Goal: Task Accomplishment & Management: Complete application form

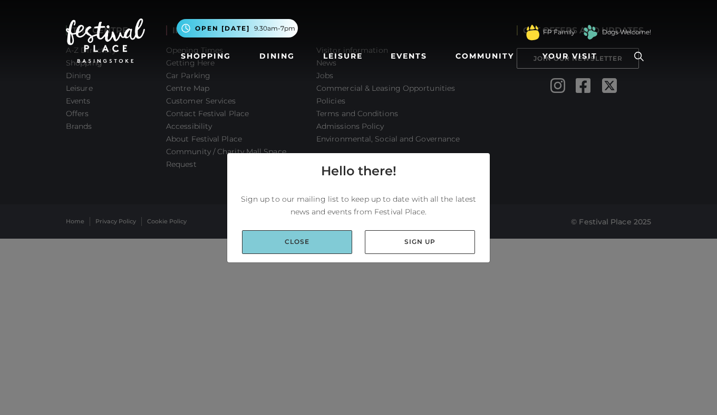
click at [330, 242] on link "Close" at bounding box center [297, 242] width 110 height 24
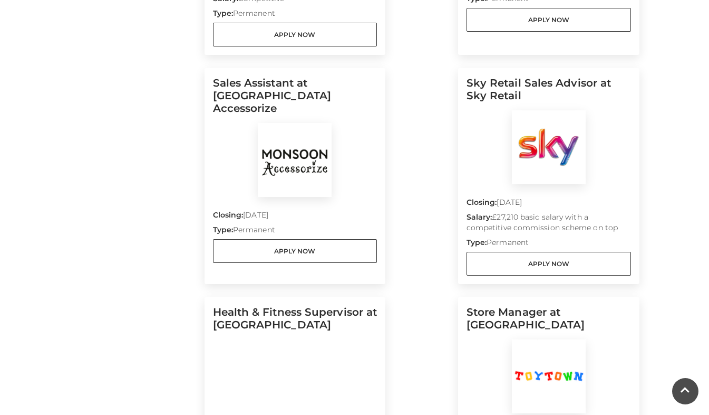
scroll to position [506, 0]
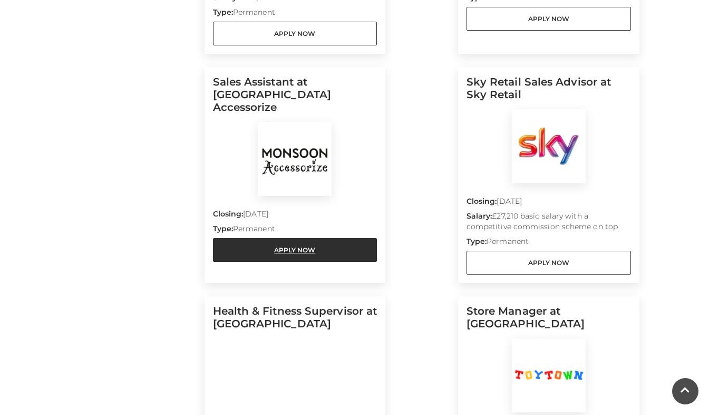
click at [332, 238] on link "Apply Now" at bounding box center [295, 250] width 165 height 24
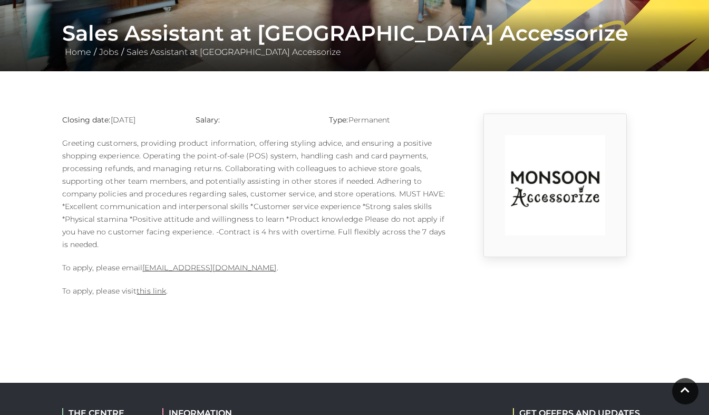
scroll to position [197, 0]
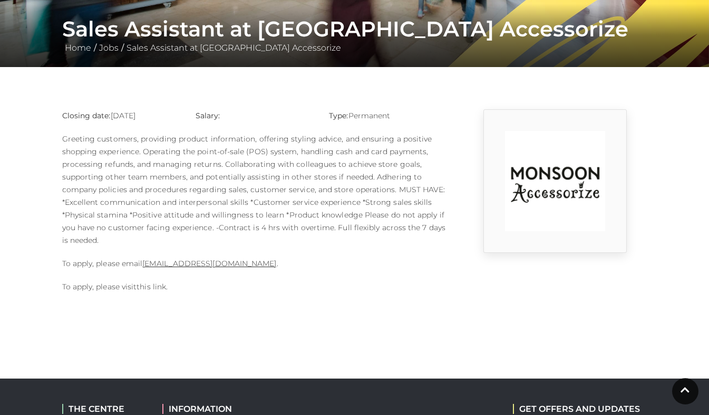
click at [153, 289] on link "this link" at bounding box center [152, 286] width 30 height 9
